Goal: Check status

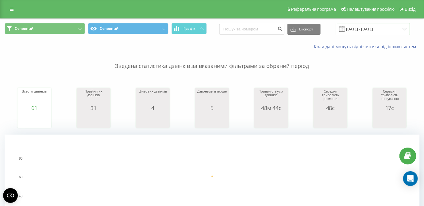
click at [368, 29] on input "[DATE] - [DATE]" at bounding box center [373, 29] width 74 height 12
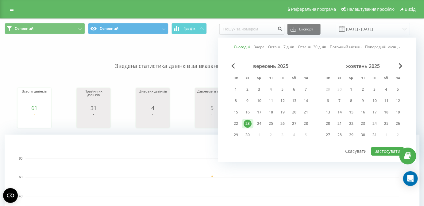
click at [242, 46] on link "Сьогодні" at bounding box center [242, 47] width 16 height 6
click at [382, 148] on button "Застосувати" at bounding box center [388, 151] width 33 height 9
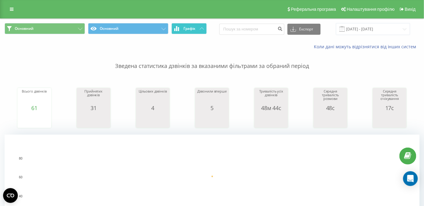
click at [201, 32] on button "Графік" at bounding box center [189, 28] width 35 height 11
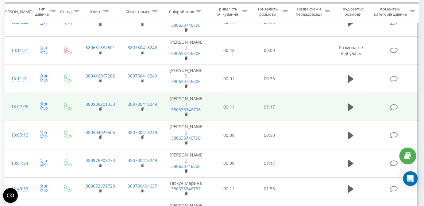
scroll to position [111, 0]
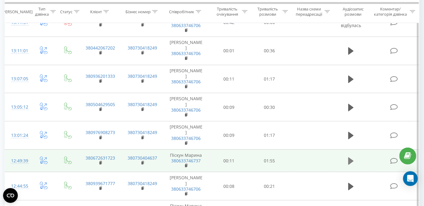
click at [349, 161] on icon at bounding box center [352, 161] width 6 height 9
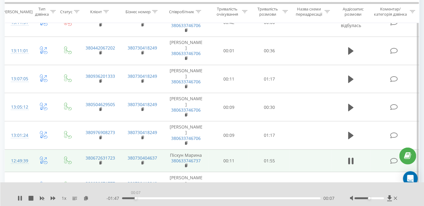
click at [136, 198] on div "00:07" at bounding box center [221, 198] width 199 height 2
click at [181, 198] on div "00:34" at bounding box center [221, 198] width 199 height 2
click at [215, 199] on div "00:54" at bounding box center [221, 198] width 199 height 2
click at [228, 198] on div "00:59" at bounding box center [221, 198] width 199 height 2
click at [224, 197] on div "01:02" at bounding box center [221, 198] width 199 height 2
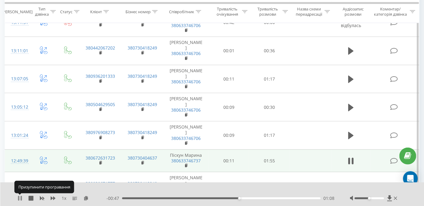
click at [20, 198] on icon at bounding box center [20, 198] width 5 height 5
click at [85, 199] on icon at bounding box center [86, 198] width 5 height 4
click at [86, 198] on icon at bounding box center [86, 198] width 5 height 4
